Goal: Task Accomplishment & Management: Manage account settings

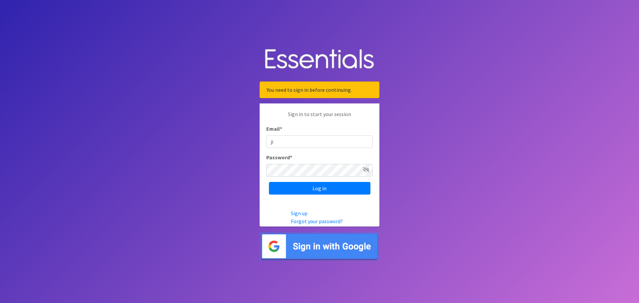
type input "JILL_BURGIN@CHARLESTON.K12.SC.US"
click at [364, 171] on icon at bounding box center [366, 169] width 7 height 5
click at [308, 187] on input "Log in" at bounding box center [320, 188] width 102 height 13
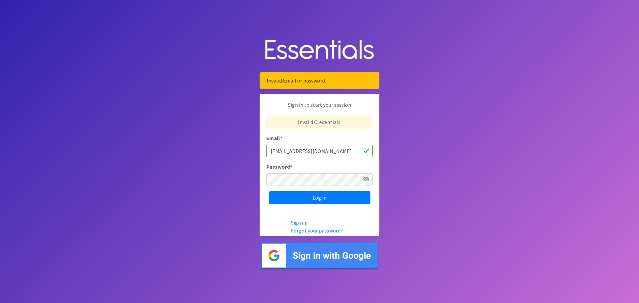
click at [366, 178] on icon at bounding box center [366, 179] width 7 height 5
click at [309, 200] on input "Log in" at bounding box center [320, 198] width 102 height 13
drag, startPoint x: 357, startPoint y: 151, endPoint x: 235, endPoint y: 153, distance: 122.6
click at [235, 153] on body "Invalid Email or password. Sign in to start your session Invalid Credentials. E…" at bounding box center [319, 151] width 639 height 303
type input "jill_burgin@charleston.k12.sc.us"
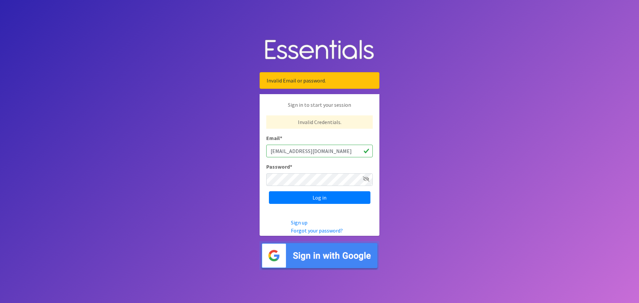
click at [366, 179] on icon at bounding box center [366, 179] width 7 height 5
click at [318, 197] on input "Log in" at bounding box center [320, 198] width 102 height 13
click at [321, 230] on link "Forgot your password?" at bounding box center [317, 230] width 52 height 7
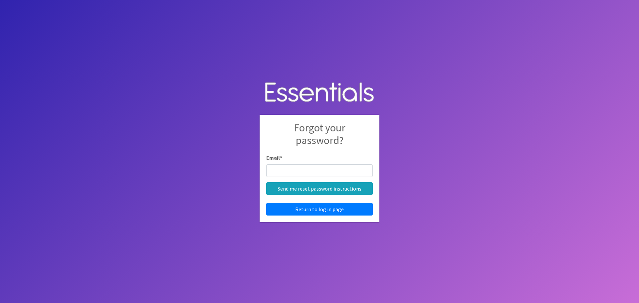
click at [283, 174] on input "Email *" at bounding box center [319, 171] width 107 height 13
type input "[EMAIL_ADDRESS][DOMAIN_NAME]"
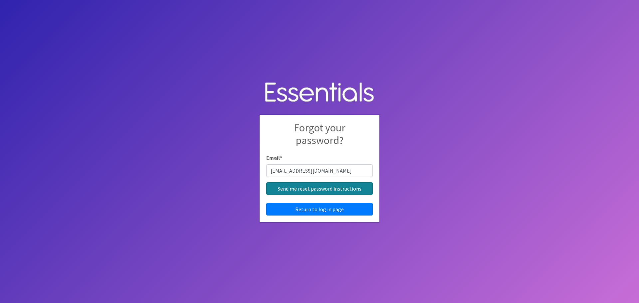
click at [303, 188] on input "Send me reset password instructions" at bounding box center [319, 189] width 107 height 13
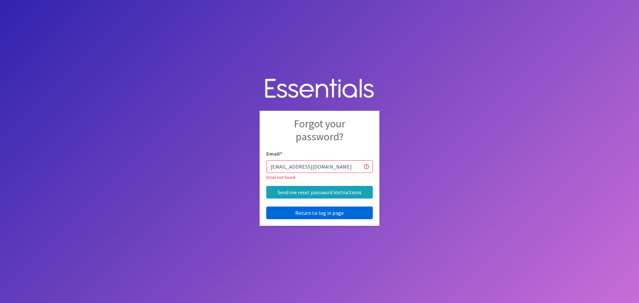
click at [325, 212] on link "Return to log in page" at bounding box center [319, 213] width 107 height 13
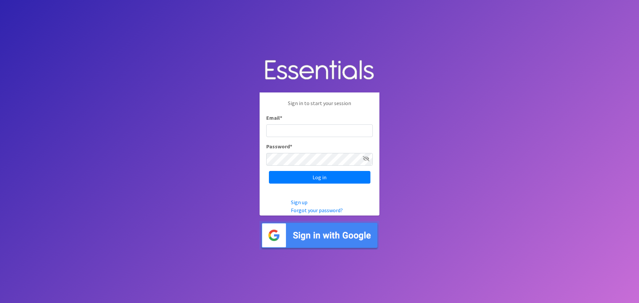
click at [367, 159] on icon at bounding box center [366, 158] width 7 height 5
click at [269, 171] on input "Log in" at bounding box center [320, 177] width 102 height 13
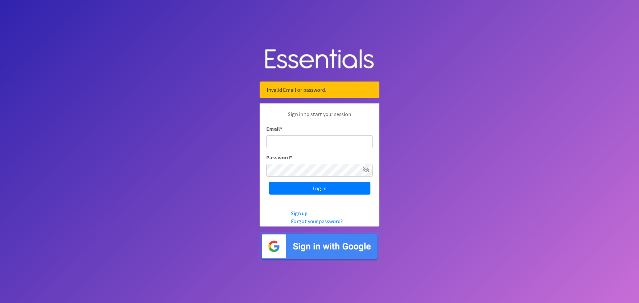
click at [321, 145] on input "Email *" at bounding box center [319, 142] width 107 height 13
type input "[EMAIL_ADDRESS][DOMAIN_NAME]"
click at [368, 171] on icon at bounding box center [366, 169] width 7 height 5
click at [269, 182] on input "Log in" at bounding box center [320, 188] width 102 height 13
